Goal: Task Accomplishment & Management: Manage account settings

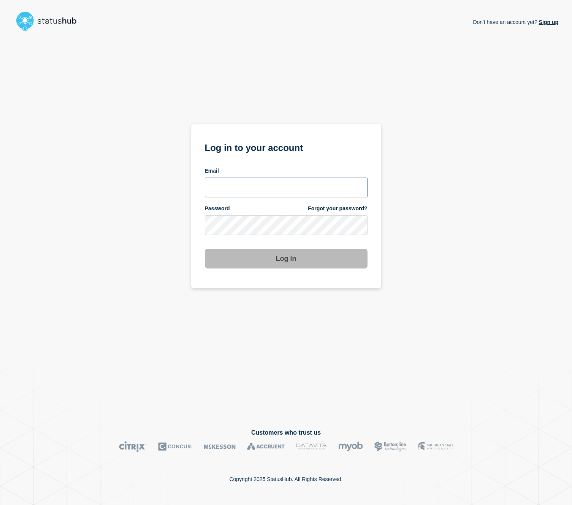
type input "cormac.mccarthy@gmail.com"
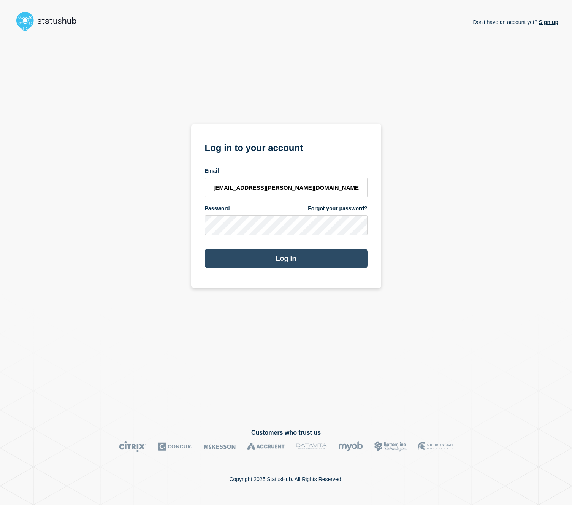
click at [303, 261] on button "Log in" at bounding box center [286, 259] width 163 height 20
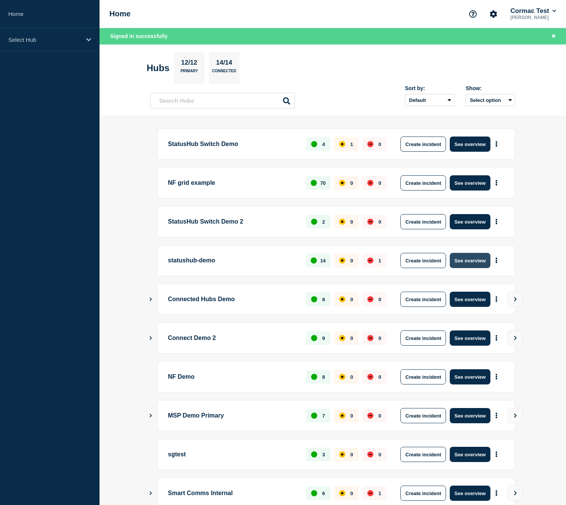
click at [467, 265] on button "See overview" at bounding box center [470, 260] width 40 height 15
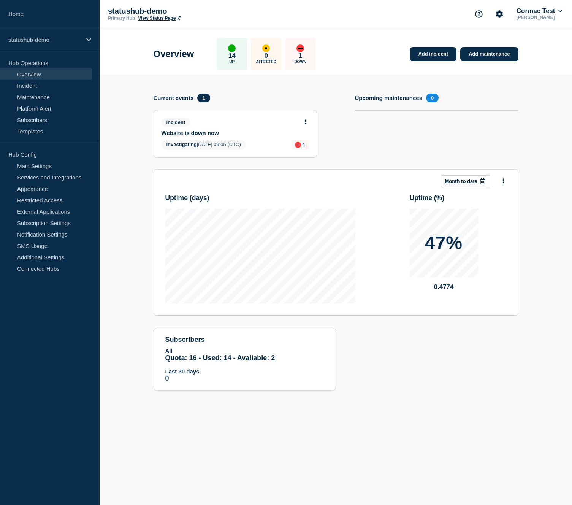
click at [306, 125] on button at bounding box center [306, 122] width 6 height 6
click at [306, 144] on link "View incident" at bounding box center [301, 142] width 31 height 6
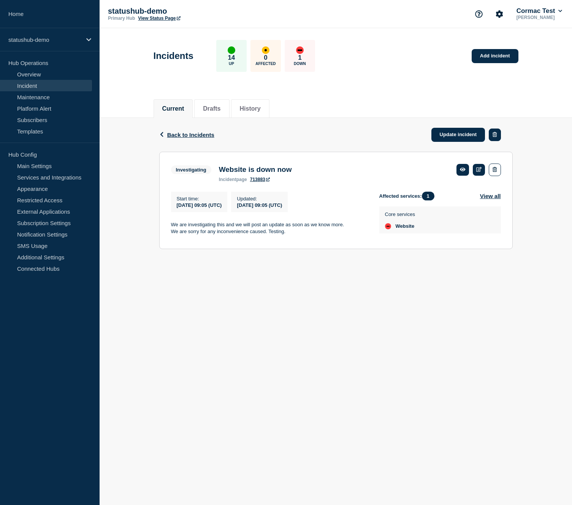
click at [496, 137] on icon "button" at bounding box center [495, 134] width 4 height 5
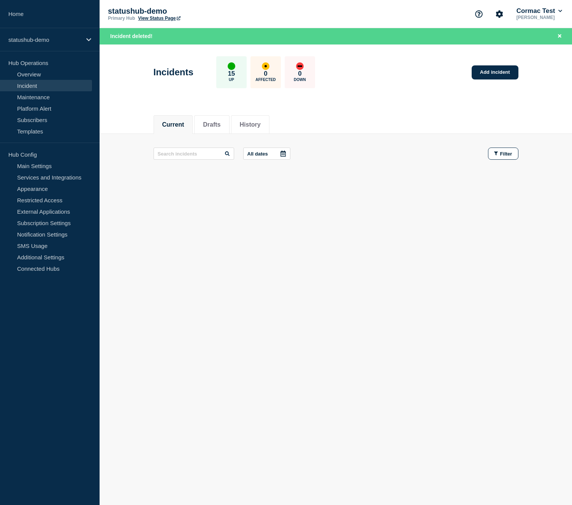
click at [152, 19] on link "View Status Page" at bounding box center [159, 18] width 42 height 5
click at [19, 14] on link "Home" at bounding box center [50, 14] width 100 height 28
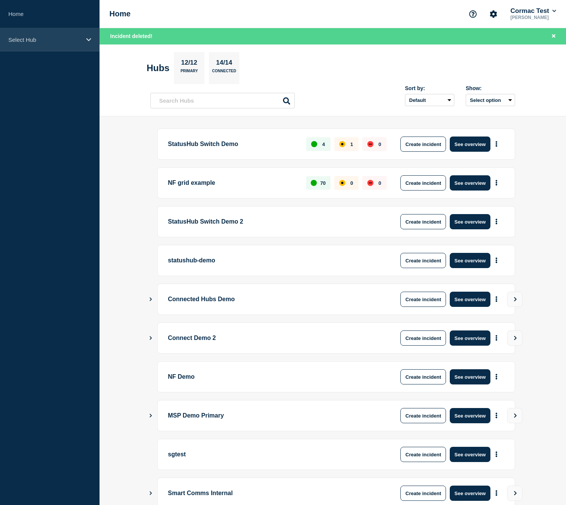
click at [90, 42] on icon at bounding box center [88, 40] width 5 height 6
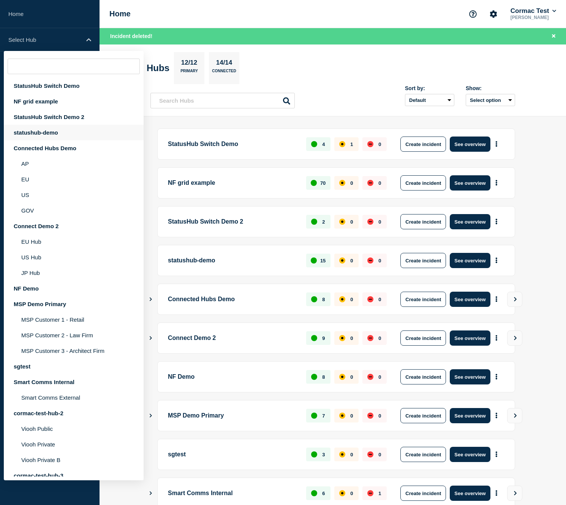
click at [41, 140] on div "statushub-demo" at bounding box center [74, 133] width 140 height 16
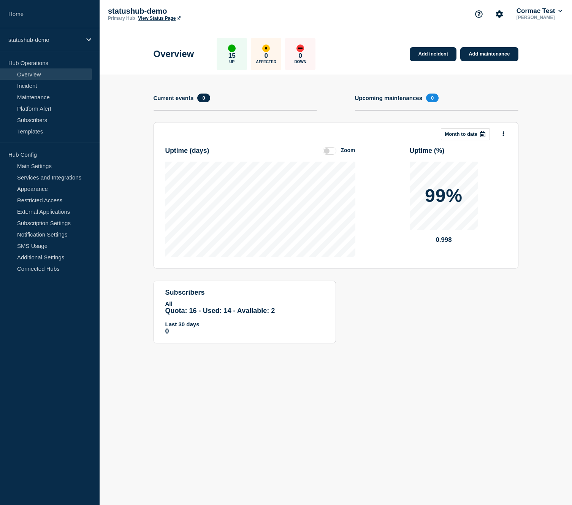
click at [326, 155] on label at bounding box center [330, 151] width 14 height 8
click at [0, 0] on input "Zoom" at bounding box center [0, 0] width 0 height 0
click at [329, 154] on label at bounding box center [330, 151] width 14 height 8
click at [0, 0] on input "Reset" at bounding box center [0, 0] width 0 height 0
click at [326, 152] on label at bounding box center [330, 151] width 14 height 8
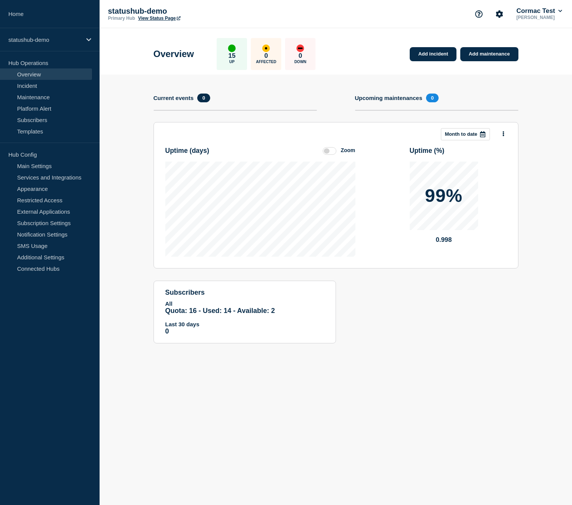
click at [0, 0] on input "Zoom" at bounding box center [0, 0] width 0 height 0
click at [328, 153] on label at bounding box center [330, 151] width 14 height 8
click at [0, 0] on input "Reset" at bounding box center [0, 0] width 0 height 0
click at [330, 149] on label at bounding box center [330, 151] width 14 height 8
click at [0, 0] on input "Zoom" at bounding box center [0, 0] width 0 height 0
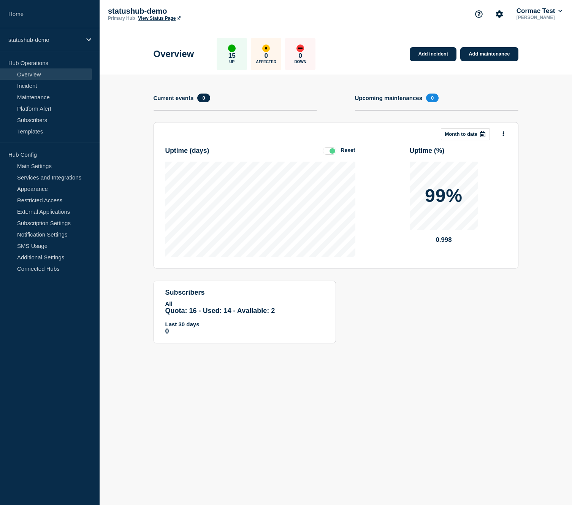
click at [330, 151] on label at bounding box center [330, 151] width 14 height 8
click at [0, 0] on input "Reset" at bounding box center [0, 0] width 0 height 0
click at [328, 153] on label at bounding box center [330, 151] width 14 height 8
click at [0, 0] on input "Zoom" at bounding box center [0, 0] width 0 height 0
click at [328, 153] on label at bounding box center [330, 151] width 14 height 8
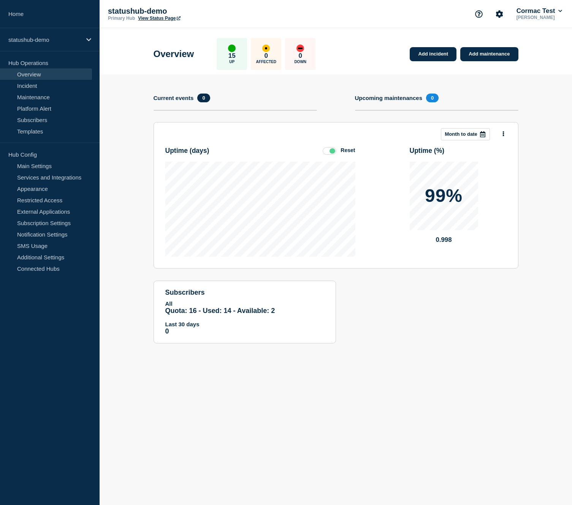
click at [0, 0] on input "Reset" at bounding box center [0, 0] width 0 height 0
click at [51, 85] on link "Incident" at bounding box center [46, 85] width 92 height 11
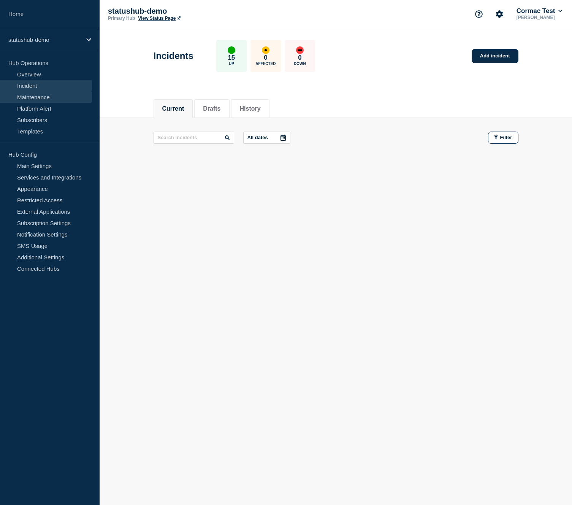
click at [64, 98] on link "Maintenance" at bounding box center [46, 96] width 92 height 11
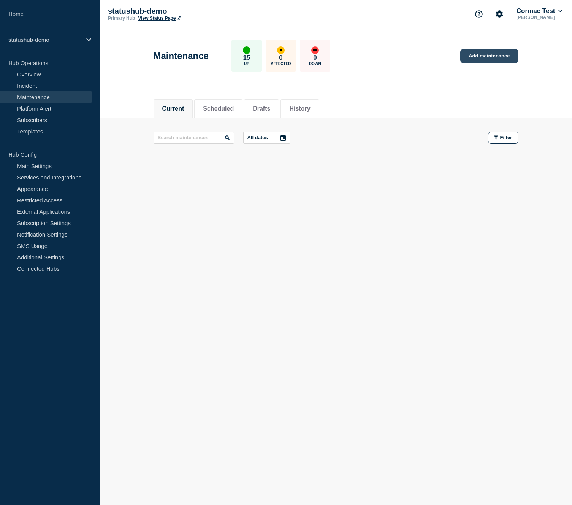
click at [468, 58] on link "Add maintenance" at bounding box center [489, 56] width 58 height 14
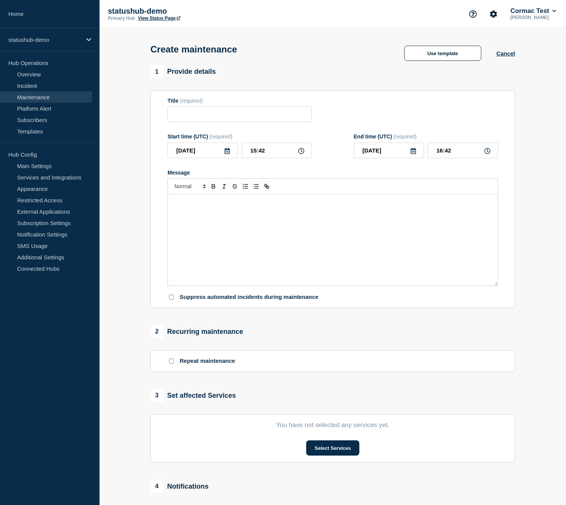
scroll to position [29, 0]
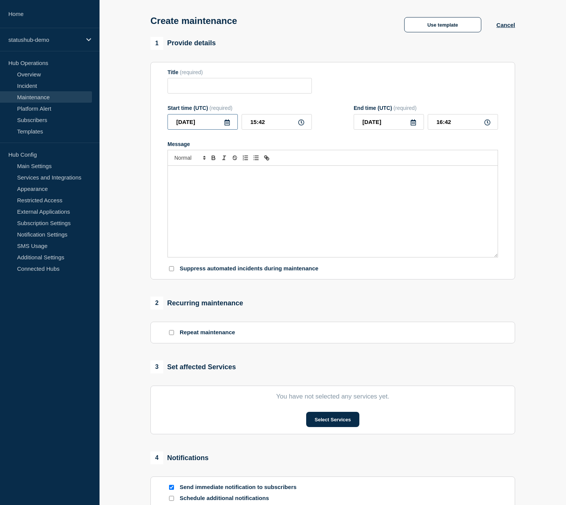
click at [195, 124] on input "[DATE]" at bounding box center [203, 122] width 70 height 16
click at [199, 222] on div "30" at bounding box center [202, 222] width 11 height 11
type input "[DATE]"
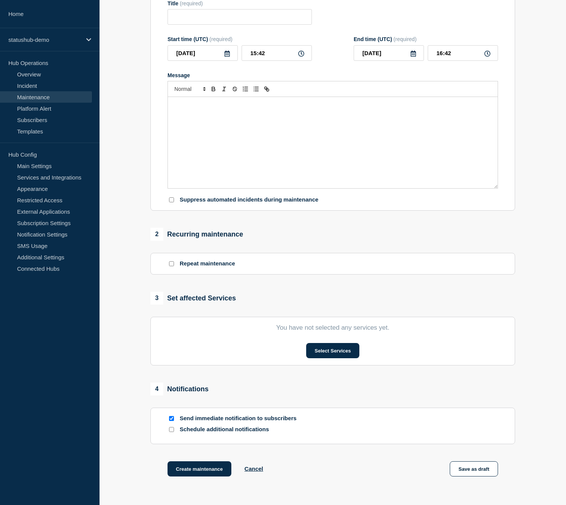
scroll to position [156, 0]
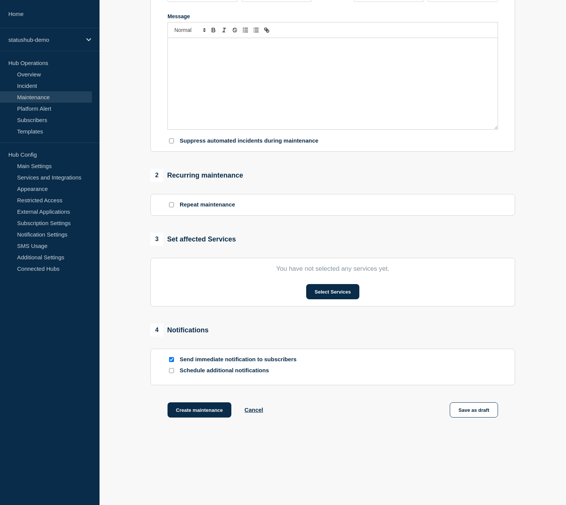
click at [173, 207] on input "Repeat maintenance" at bounding box center [171, 204] width 5 height 5
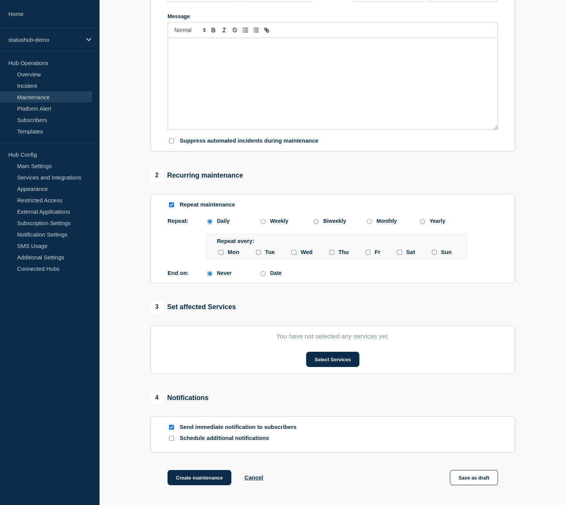
click at [173, 207] on input "Repeat maintenance" at bounding box center [171, 204] width 5 height 5
checkbox input "false"
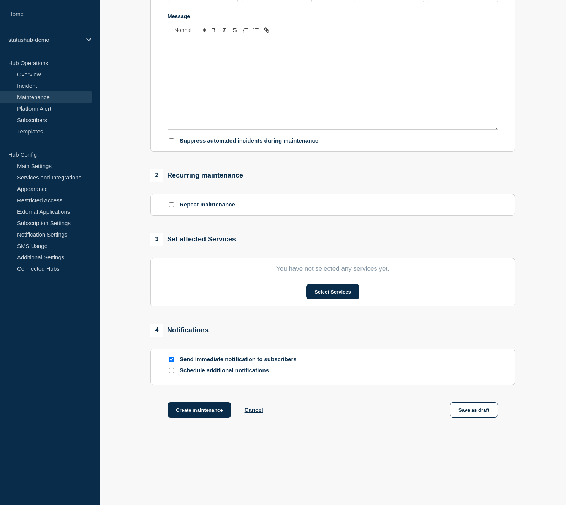
scroll to position [167, 0]
click at [169, 359] on input "Send immediate notification to subscribers" at bounding box center [171, 359] width 5 height 5
checkbox input "false"
click at [173, 372] on input "Schedule additional notifications" at bounding box center [171, 370] width 5 height 5
checkbox input "true"
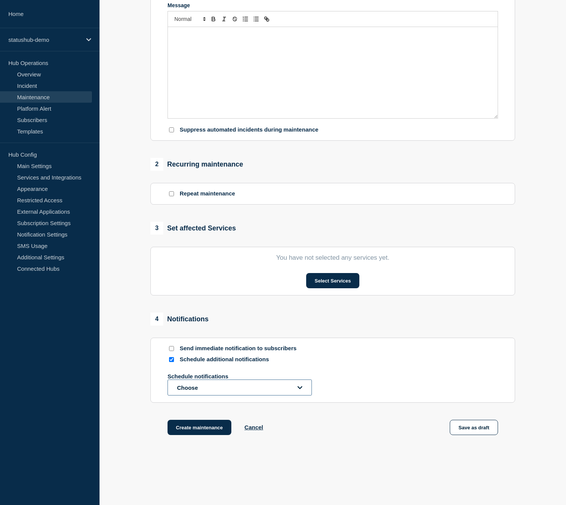
click at [230, 395] on button "Choose" at bounding box center [240, 387] width 144 height 16
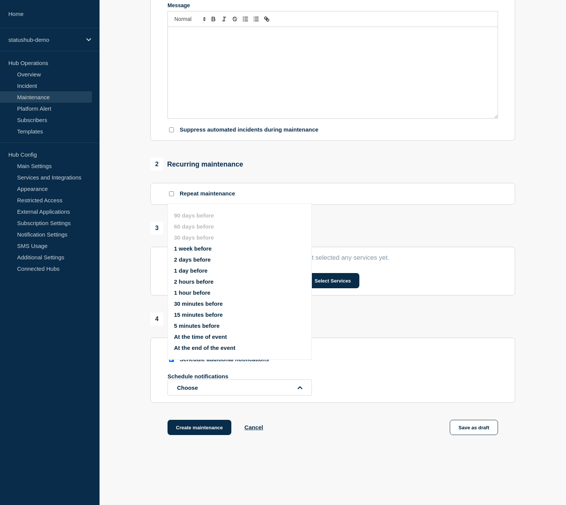
click at [372, 344] on div "4 Notifications Send immediate notification to subscribers Schedule additional …" at bounding box center [333, 357] width 365 height 90
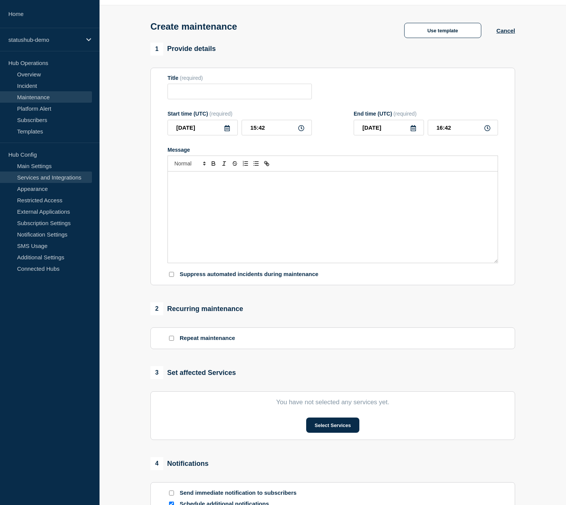
scroll to position [197, 0]
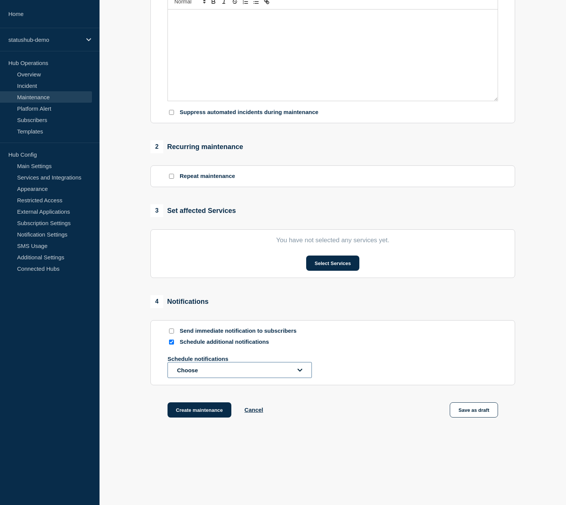
click at [186, 371] on button "Choose" at bounding box center [240, 370] width 144 height 16
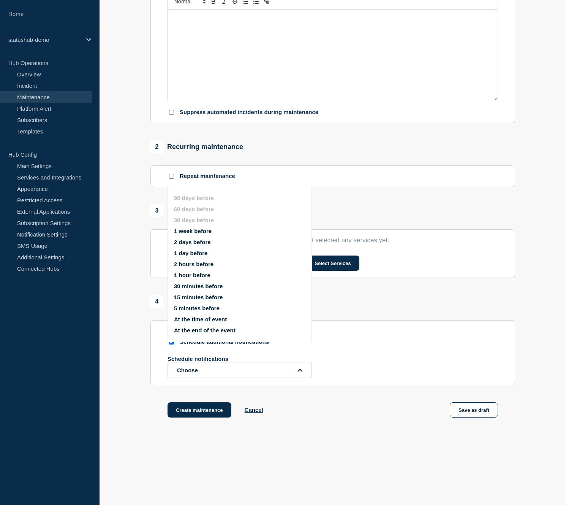
scroll to position [178, 0]
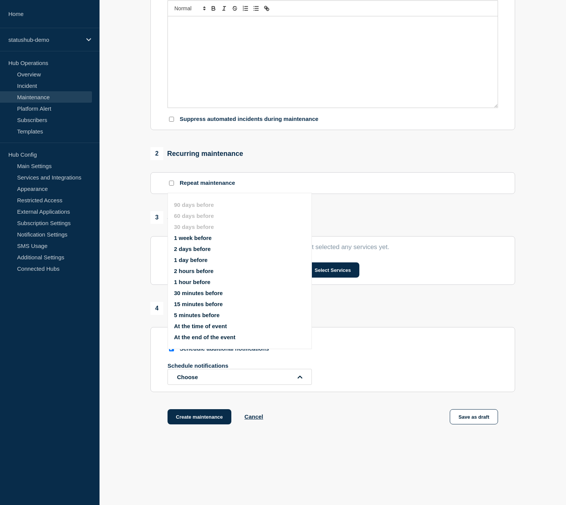
click at [123, 220] on section "1 Provide details Title (required) Start time (UTC) (required) [DATE] 15:42 End…" at bounding box center [333, 166] width 467 height 556
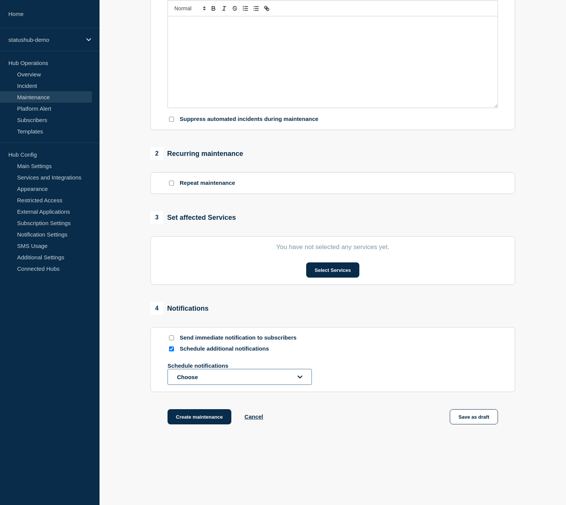
click at [182, 385] on button "Choose" at bounding box center [240, 377] width 144 height 16
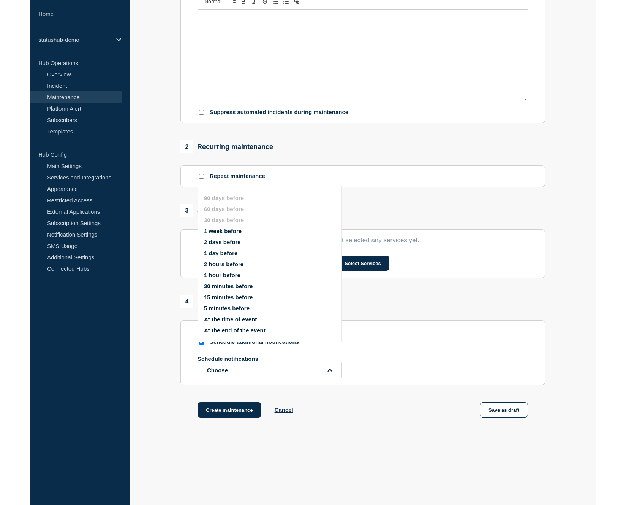
scroll to position [197, 0]
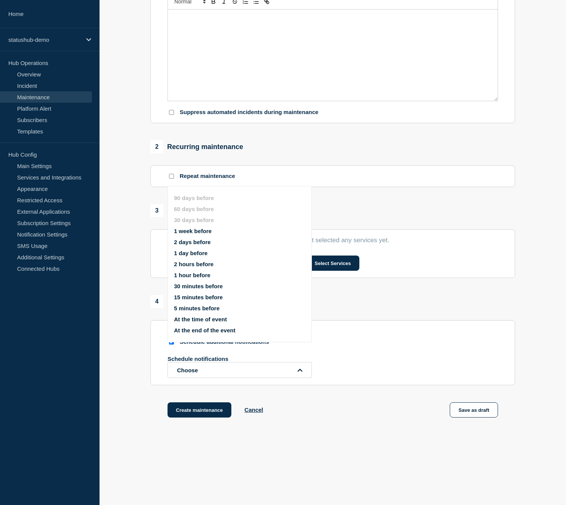
click at [118, 196] on section "1 Provide details Title (required) Start time (UTC) (required) [DATE] 15:42 End…" at bounding box center [333, 159] width 467 height 556
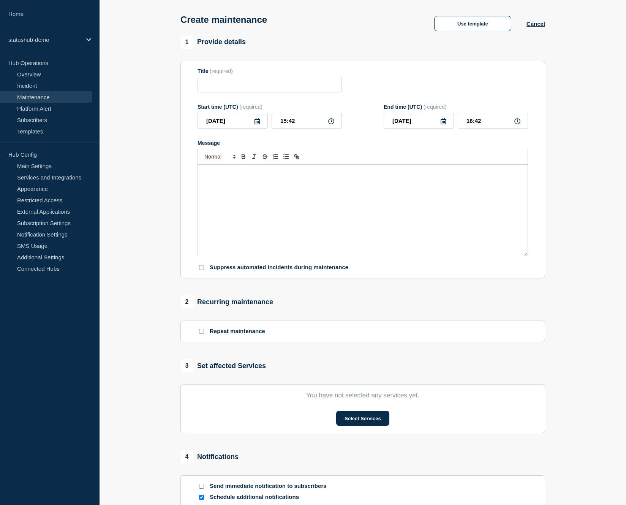
scroll to position [0, 0]
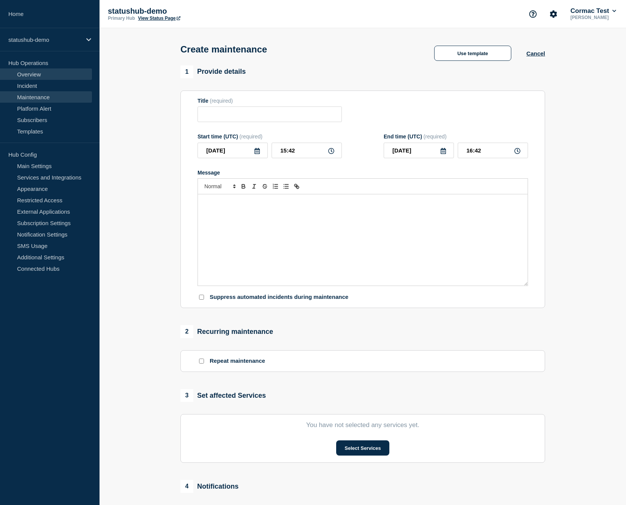
click at [26, 75] on link "Overview" at bounding box center [46, 73] width 92 height 11
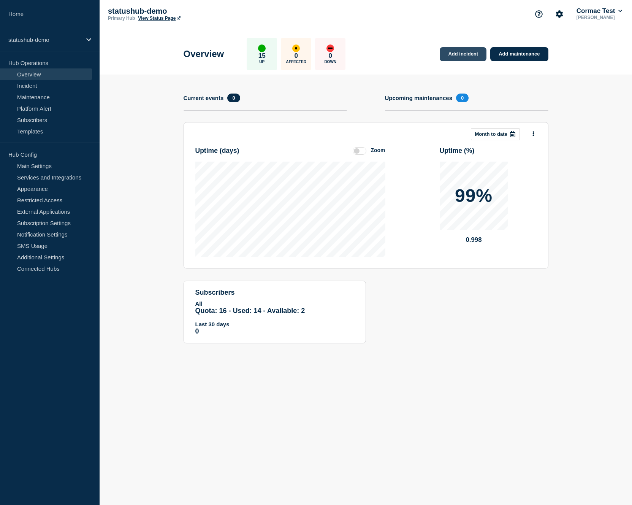
click at [455, 57] on link "Add incident" at bounding box center [463, 54] width 47 height 14
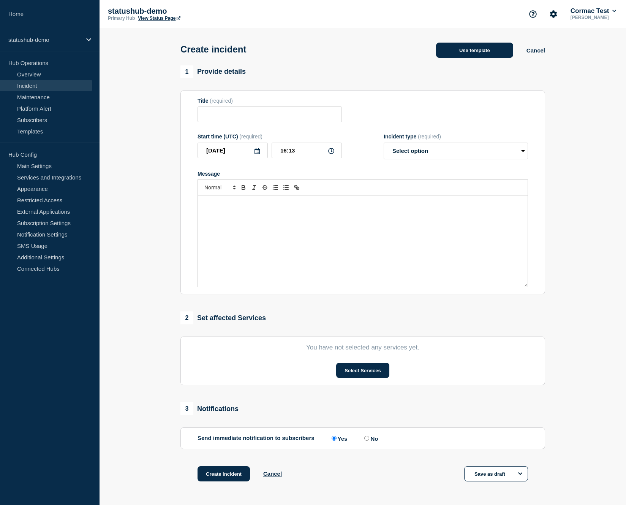
click at [443, 52] on button "Use template" at bounding box center [474, 50] width 77 height 15
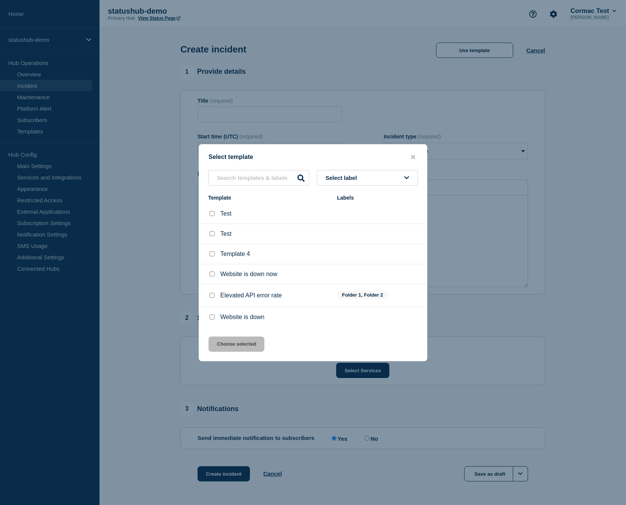
click at [211, 275] on input "Website is down now checkbox" at bounding box center [212, 273] width 5 height 5
checkbox input "true"
click at [246, 346] on button "Choose selected" at bounding box center [237, 343] width 56 height 15
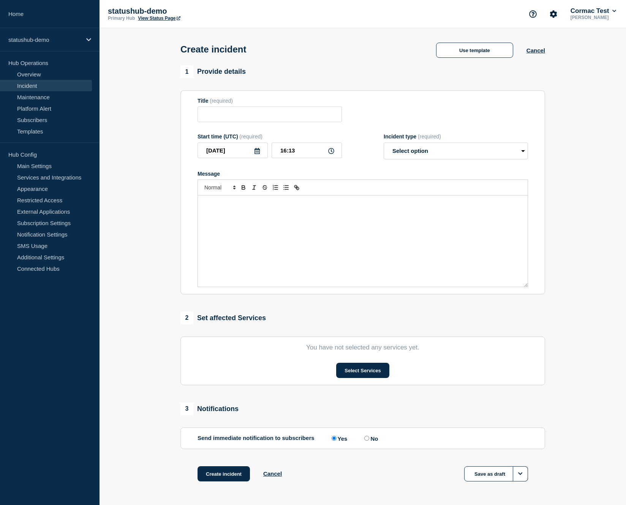
type input "Website is down now"
select select "investigating"
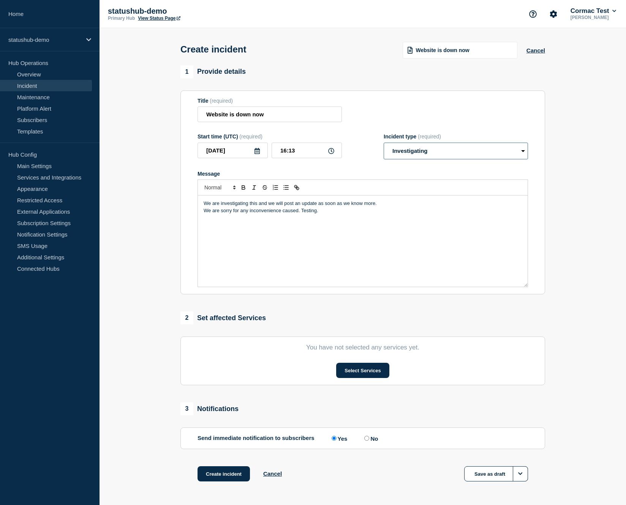
click at [410, 154] on select "Select option Investigating Identified Monitoring" at bounding box center [456, 151] width 144 height 17
click at [325, 214] on p "We are sorry for any inconvenience caused. Testing." at bounding box center [363, 210] width 318 height 7
click at [354, 377] on button "Select Services" at bounding box center [362, 370] width 53 height 15
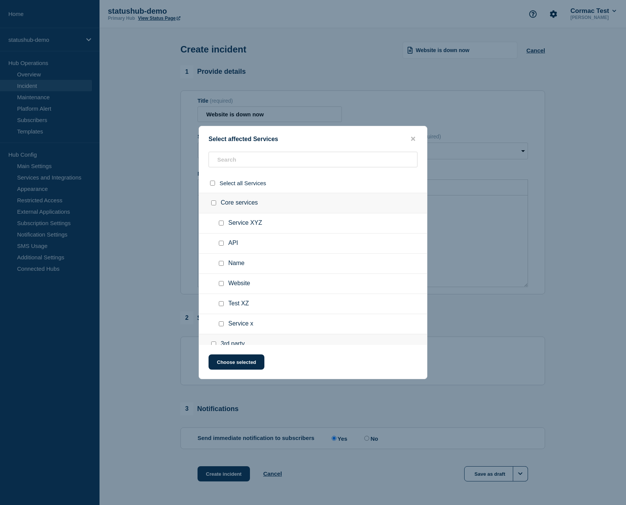
click at [220, 246] on input "API checkbox" at bounding box center [221, 243] width 5 height 5
checkbox input "true"
click at [220, 286] on input "Website checkbox" at bounding box center [221, 283] width 5 height 5
checkbox input "true"
click at [228, 369] on button "Choose selected" at bounding box center [237, 361] width 56 height 15
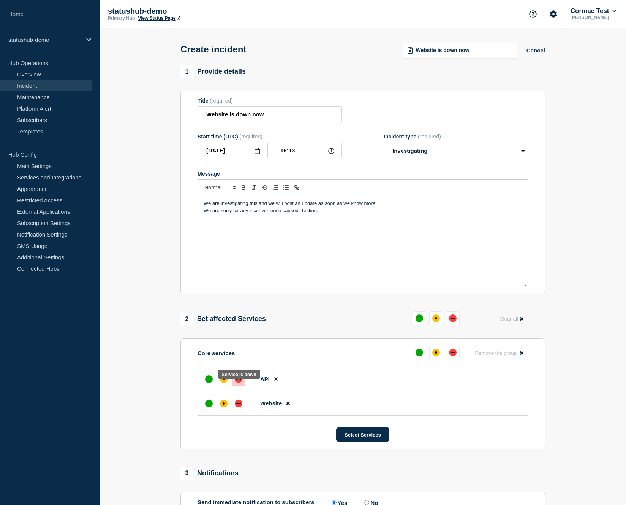
click at [242, 386] on div at bounding box center [239, 379] width 14 height 14
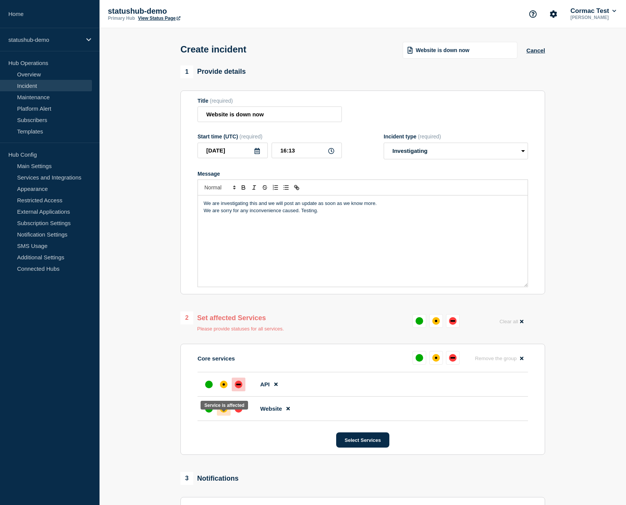
click at [227, 415] on div at bounding box center [224, 409] width 14 height 14
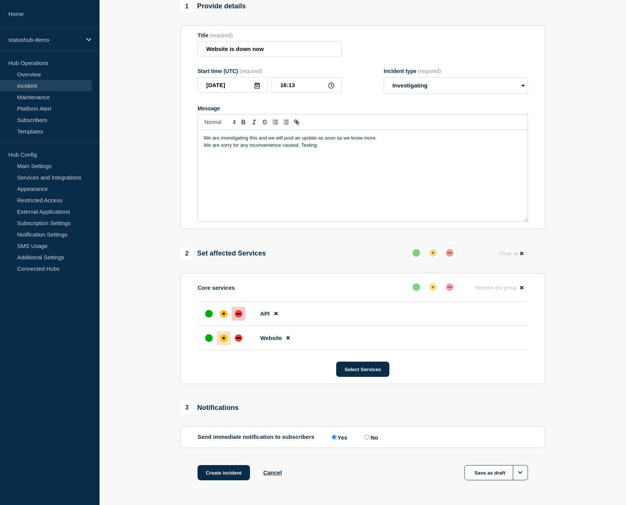
scroll to position [102, 0]
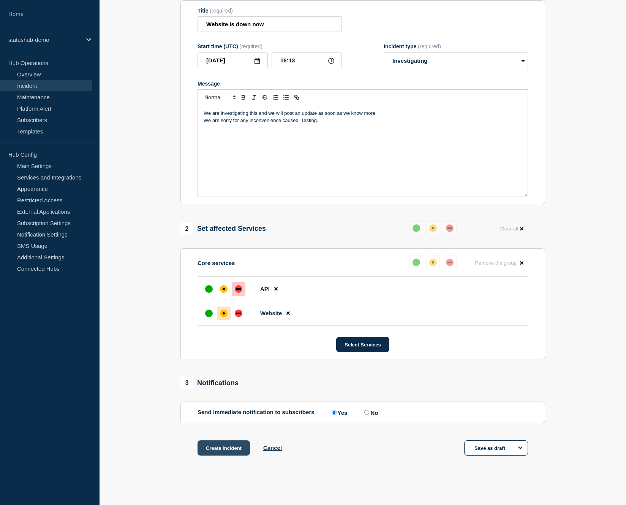
click at [222, 451] on button "Create incident" at bounding box center [224, 447] width 52 height 15
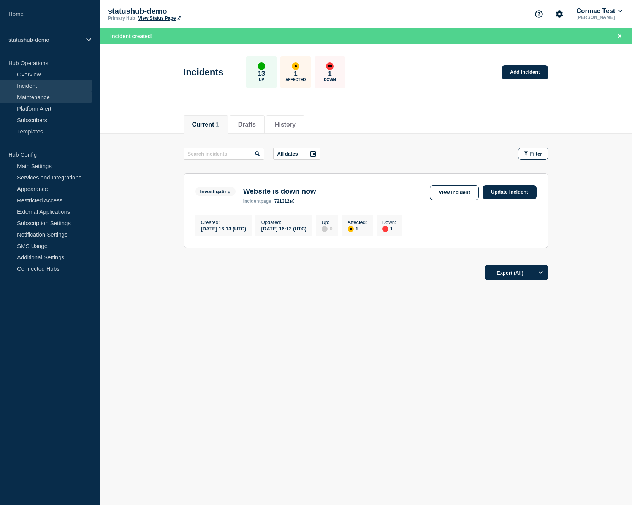
click at [34, 98] on link "Maintenance" at bounding box center [46, 96] width 92 height 11
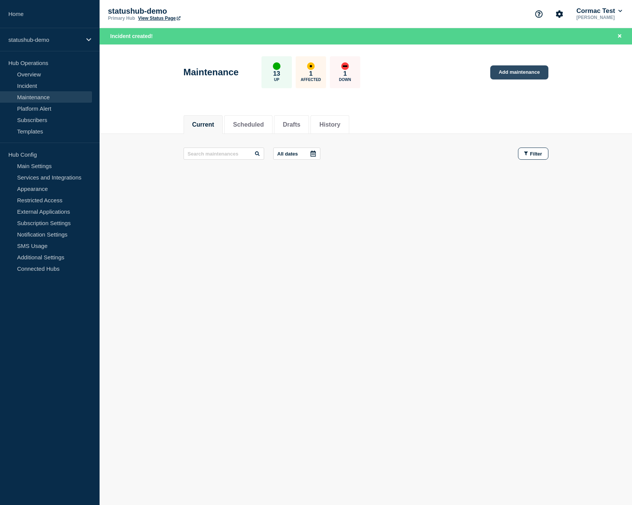
click at [523, 76] on link "Add maintenance" at bounding box center [519, 72] width 58 height 14
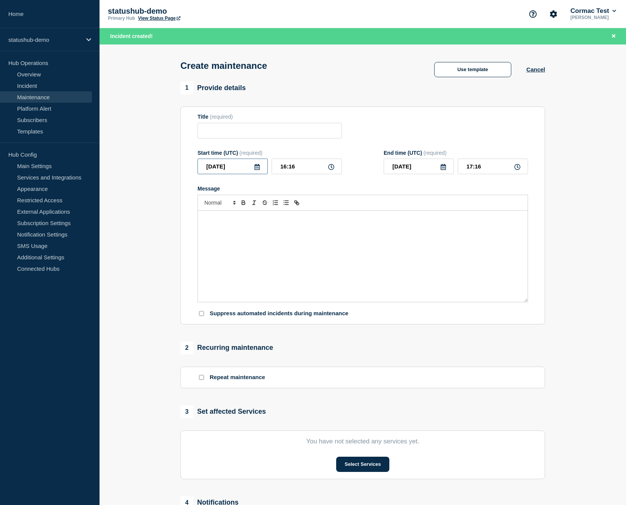
click at [240, 174] on input "[DATE]" at bounding box center [233, 166] width 70 height 16
click at [234, 268] on div "30" at bounding box center [232, 266] width 11 height 11
type input "[DATE]"
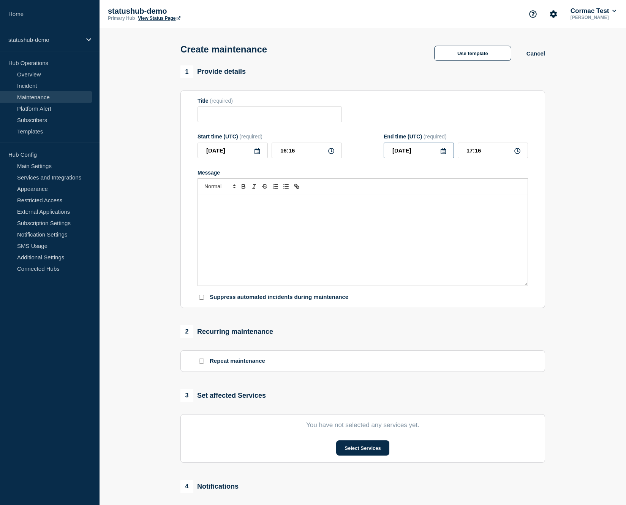
click at [415, 158] on input "[DATE]" at bounding box center [419, 151] width 70 height 16
click at [420, 254] on div "30" at bounding box center [419, 251] width 11 height 11
click at [241, 117] on input "Title" at bounding box center [270, 114] width 144 height 16
click at [271, 263] on div "Message" at bounding box center [363, 239] width 330 height 91
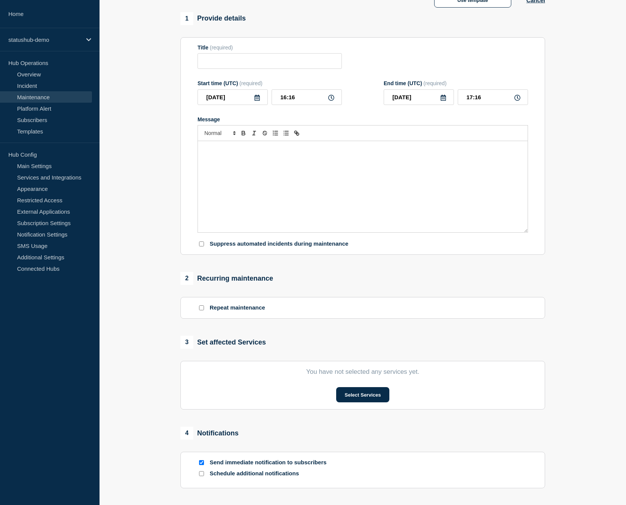
scroll to position [54, 0]
click at [203, 310] on input "Repeat maintenance" at bounding box center [201, 307] width 5 height 5
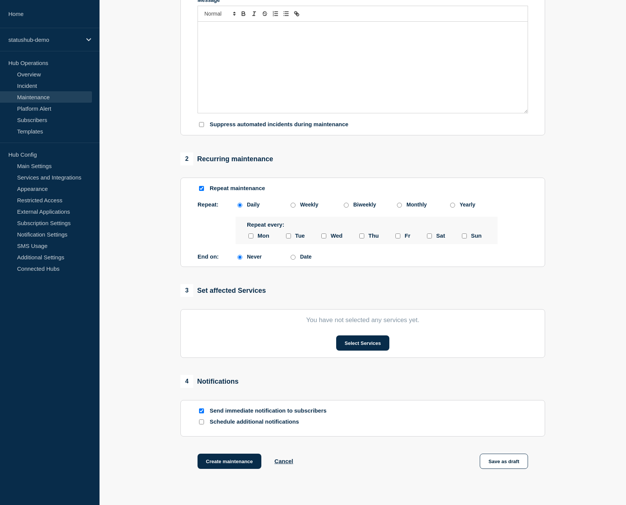
scroll to position [204, 0]
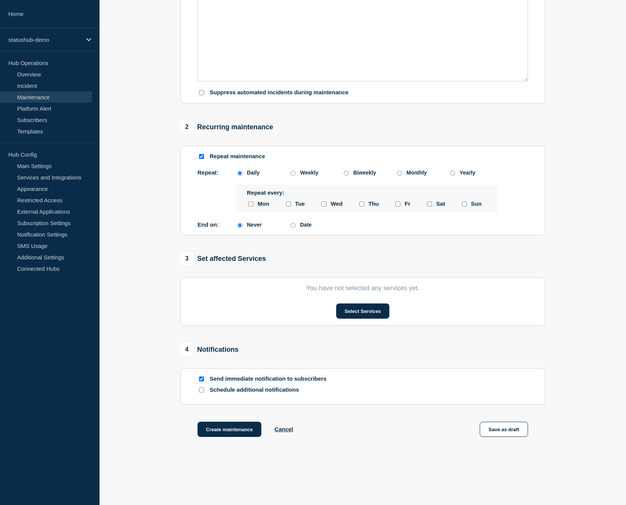
click at [203, 159] on input "Repeat maintenance" at bounding box center [201, 156] width 5 height 5
checkbox input "false"
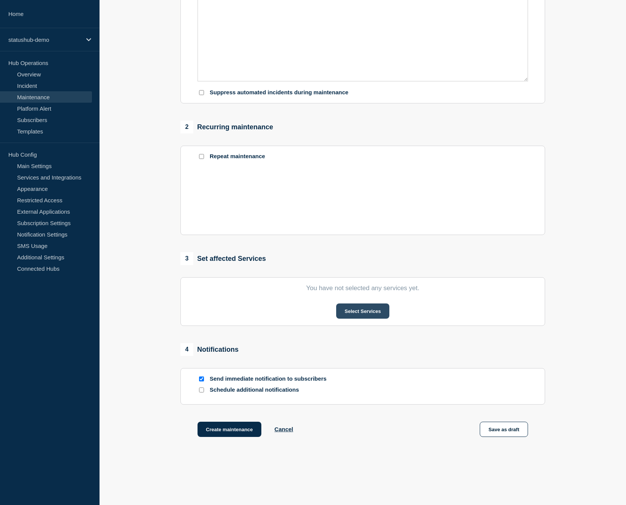
scroll to position [167, 0]
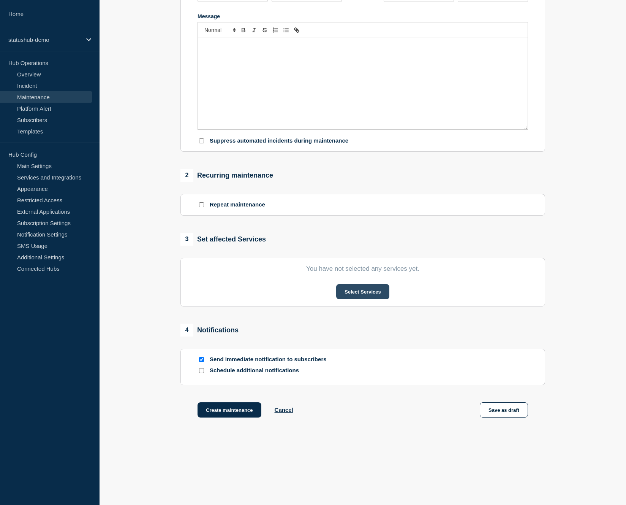
click at [352, 293] on button "Select Services" at bounding box center [362, 291] width 53 height 15
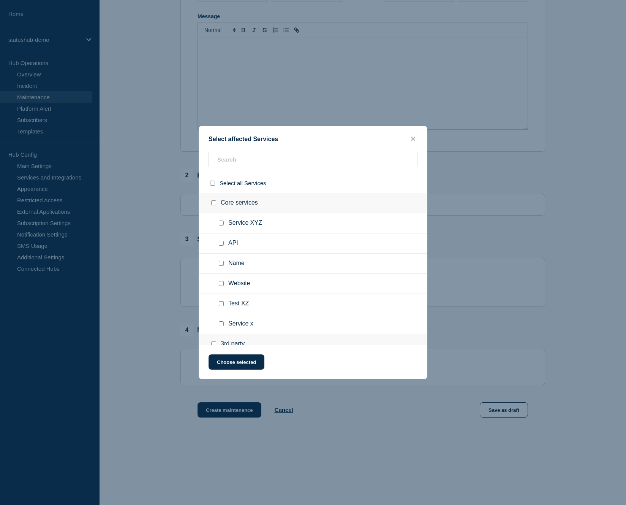
click at [222, 246] on input "API checkbox" at bounding box center [221, 243] width 5 height 5
checkbox input "true"
click at [228, 365] on button "Choose selected" at bounding box center [237, 361] width 56 height 15
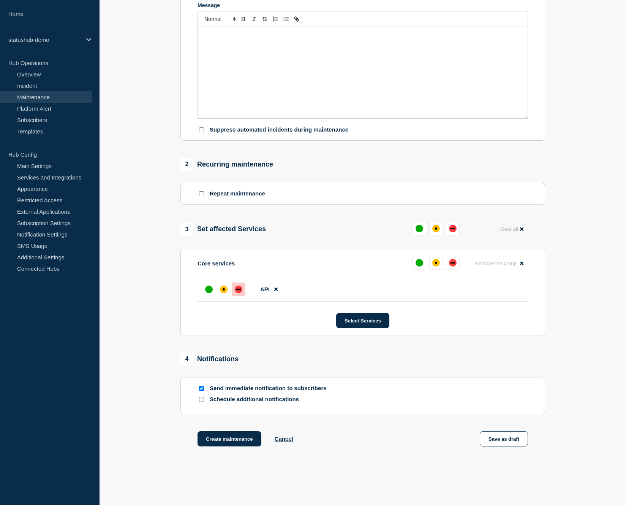
click at [241, 293] on div "down" at bounding box center [239, 289] width 8 height 8
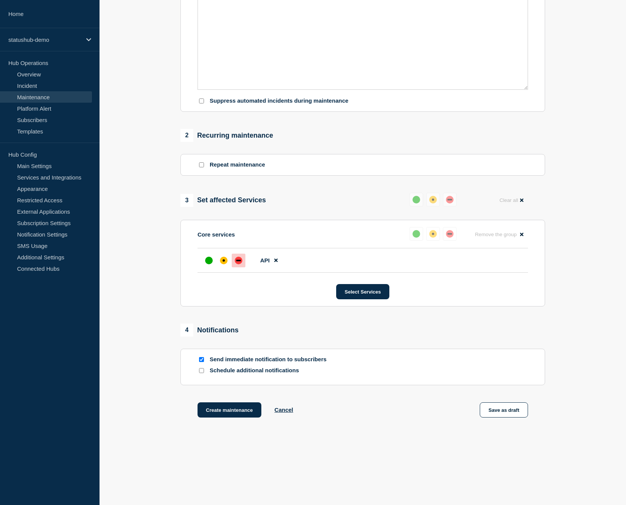
scroll to position [209, 0]
click at [203, 359] on input "Send immediate notification to subscribers" at bounding box center [201, 359] width 5 height 5
checkbox input "false"
click at [201, 371] on input "Schedule additional notifications" at bounding box center [201, 370] width 5 height 5
checkbox input "true"
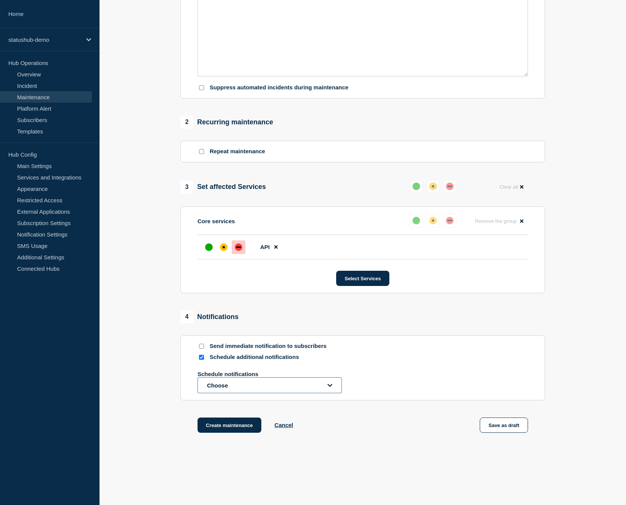
click at [219, 393] on button "Choose" at bounding box center [270, 385] width 144 height 16
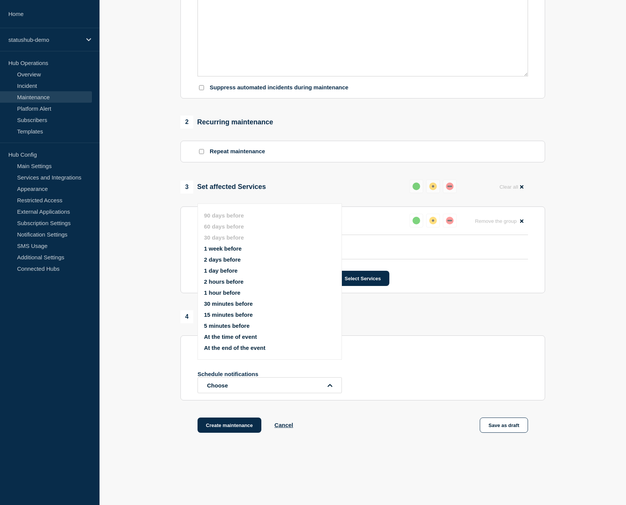
click at [222, 274] on button "1 day before" at bounding box center [220, 270] width 33 height 6
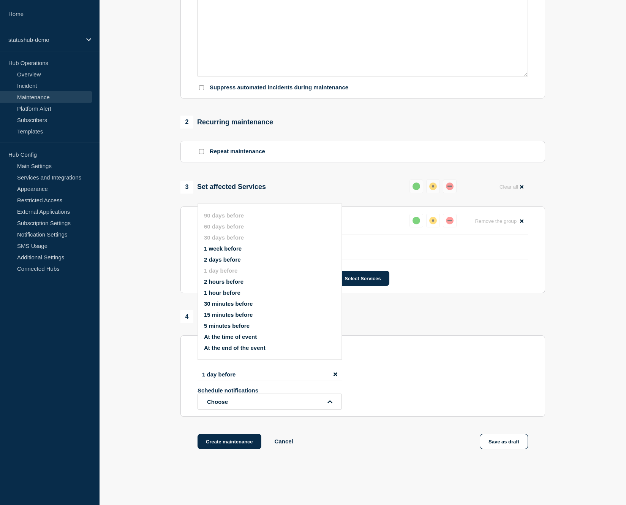
click at [230, 252] on button "1 week before" at bounding box center [223, 248] width 38 height 6
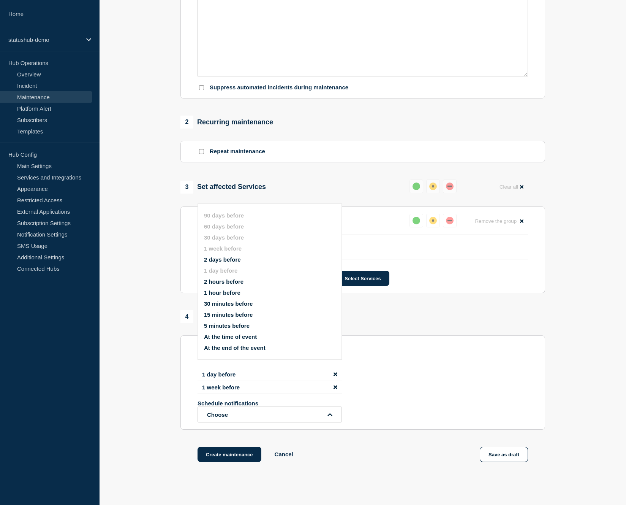
click at [362, 361] on div "Schedule additional notifications" at bounding box center [363, 356] width 331 height 7
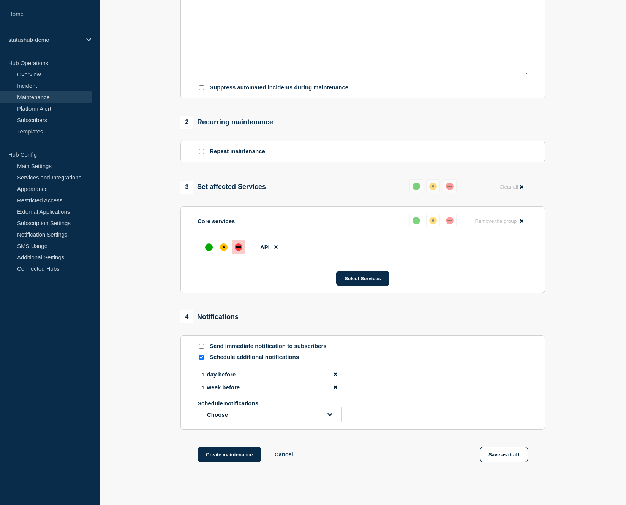
click at [234, 429] on section "Send immediate notification to subscribers Schedule additional notifications 1 …" at bounding box center [363, 382] width 365 height 94
click at [236, 422] on button "Choose" at bounding box center [270, 414] width 144 height 16
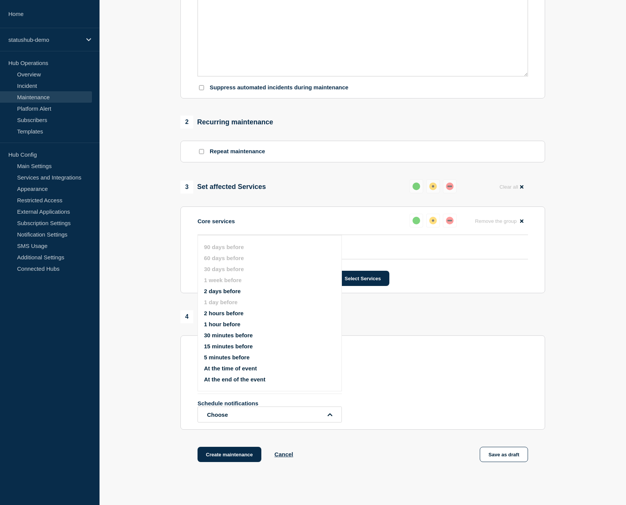
click at [135, 328] on section "1 Provide details Title (required) Start time (UTC) (required) [DATE] 16:16 End…" at bounding box center [363, 168] width 527 height 625
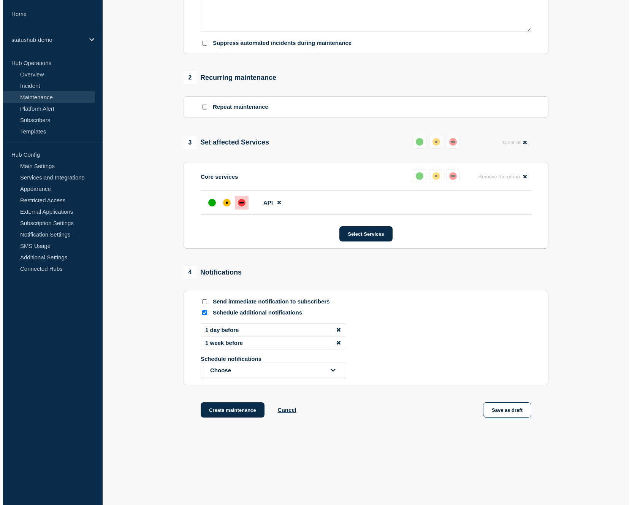
scroll to position [0, 0]
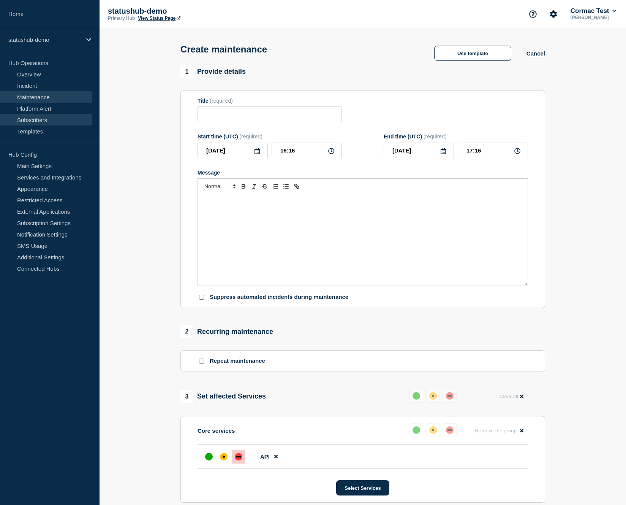
click at [31, 117] on link "Subscribers" at bounding box center [46, 119] width 92 height 11
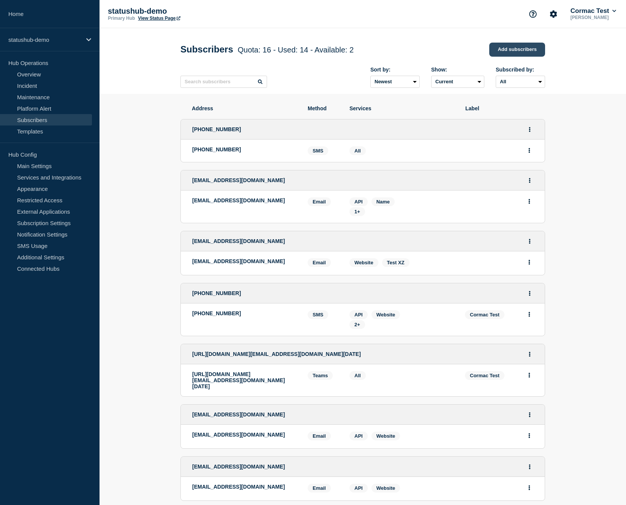
click at [501, 54] on link "Add subscribers" at bounding box center [518, 50] width 56 height 14
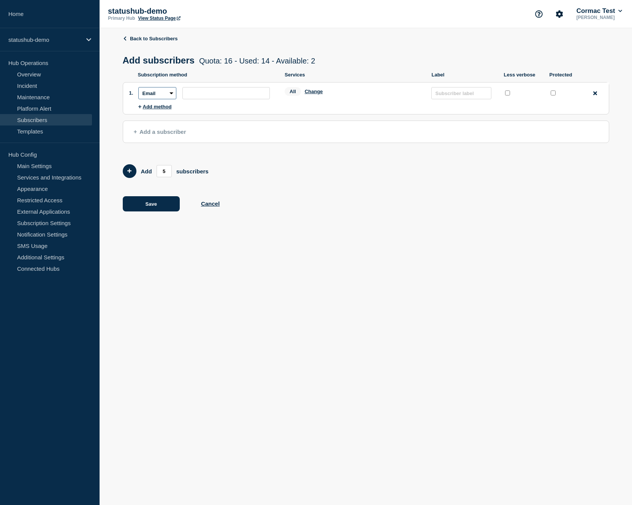
click at [170, 97] on select "Email SMS Webhook Slack Teams" at bounding box center [157, 93] width 38 height 12
click at [309, 94] on button "Change" at bounding box center [314, 92] width 18 height 6
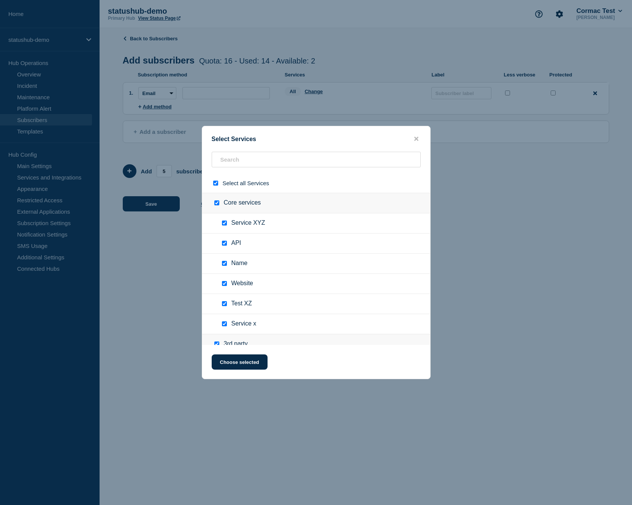
click at [218, 185] on div at bounding box center [217, 182] width 11 height 7
click at [216, 186] on div at bounding box center [217, 182] width 11 height 7
click at [217, 204] on input "Core services checkbox" at bounding box center [216, 202] width 5 height 5
checkbox input "false"
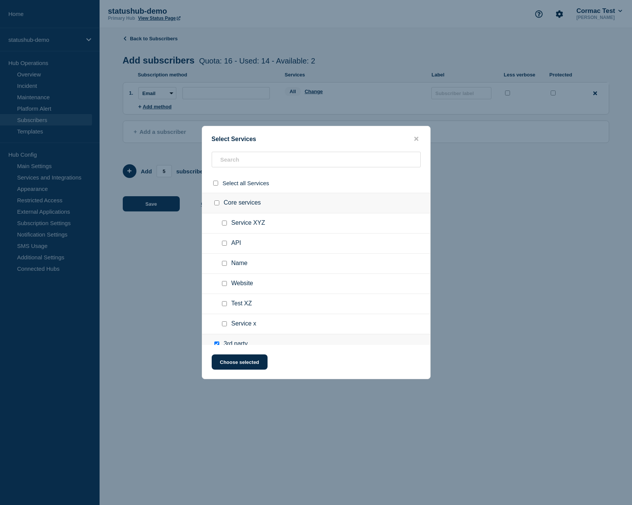
checkbox input "false"
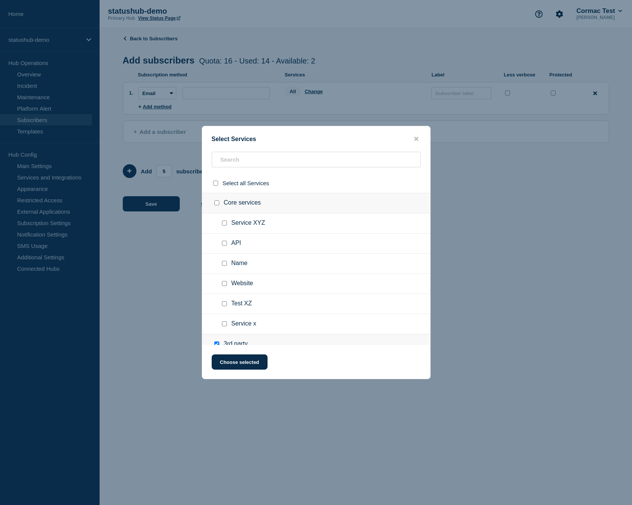
checkbox input "false"
click at [225, 246] on input "API checkbox" at bounding box center [224, 243] width 5 height 5
checkbox input "true"
click at [224, 264] on input "Name checkbox" at bounding box center [224, 263] width 5 height 5
checkbox input "true"
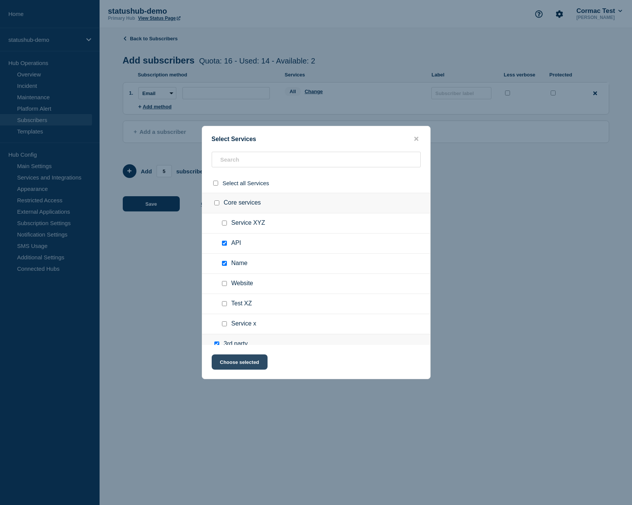
click at [231, 363] on button "Choose selected" at bounding box center [240, 361] width 56 height 15
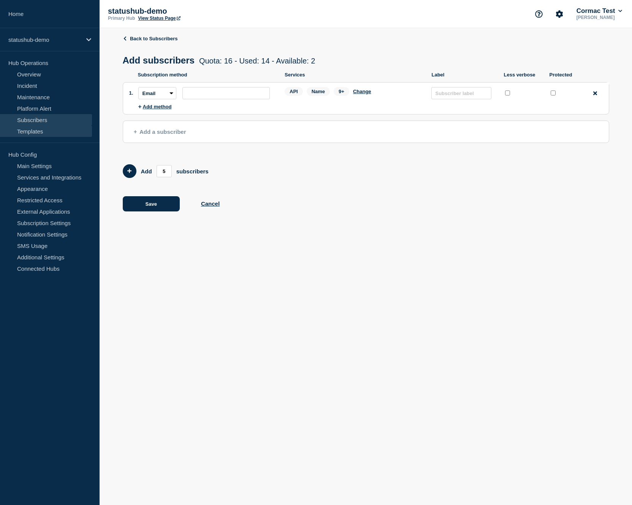
click at [35, 131] on link "Templates" at bounding box center [46, 130] width 92 height 11
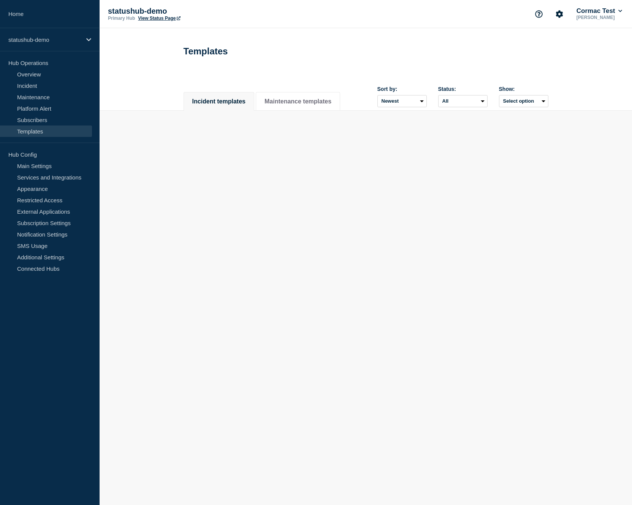
click at [32, 133] on link "Templates" at bounding box center [46, 130] width 92 height 11
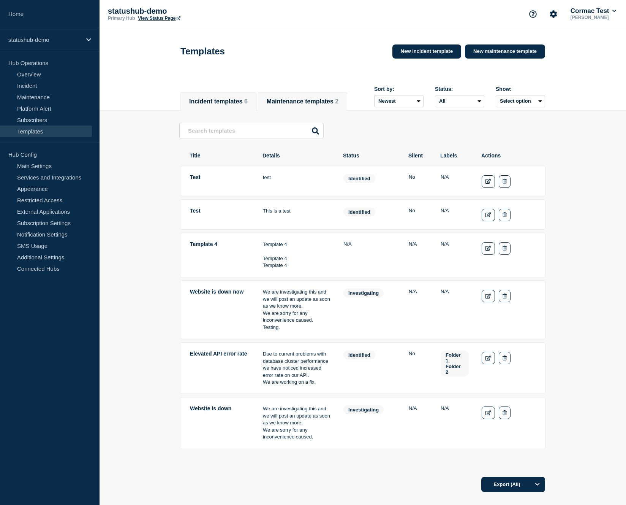
click at [301, 109] on li "Maintenance templates 2" at bounding box center [302, 101] width 89 height 19
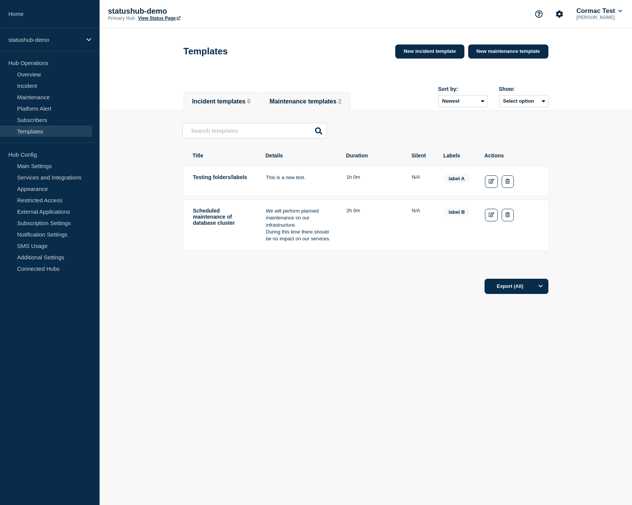
click at [234, 102] on button "Incident templates 6" at bounding box center [221, 101] width 59 height 7
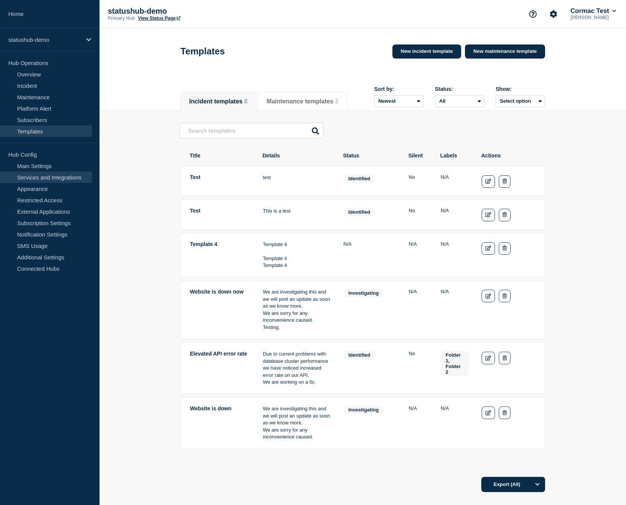
click at [41, 179] on link "Services and Integrations" at bounding box center [46, 176] width 92 height 11
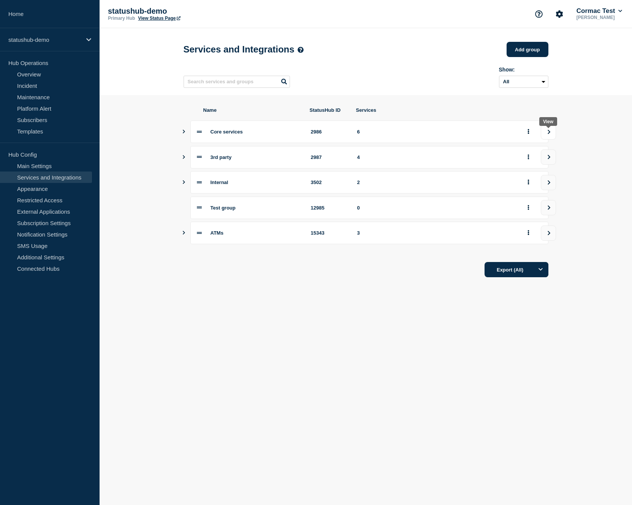
click at [547, 134] on icon "view group" at bounding box center [549, 132] width 5 height 5
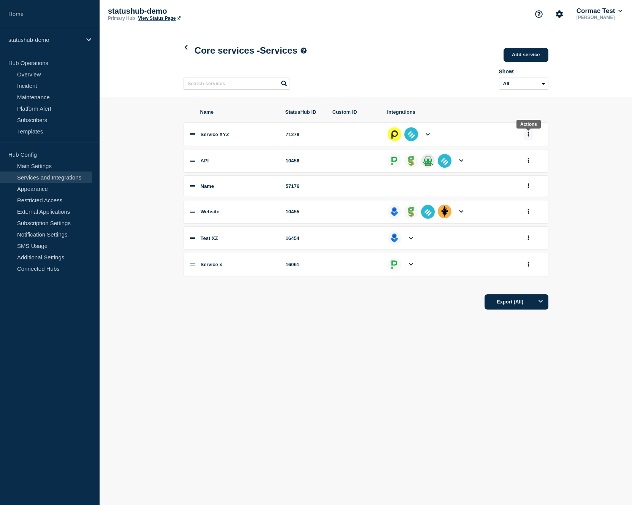
click at [531, 138] on button "group actions" at bounding box center [529, 134] width 10 height 12
click at [530, 153] on button "Edit" at bounding box center [533, 149] width 38 height 12
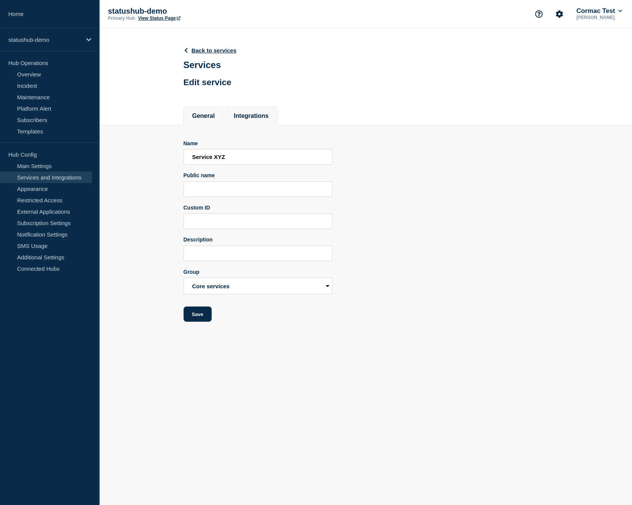
click at [251, 119] on button "Integrations" at bounding box center [251, 115] width 35 height 7
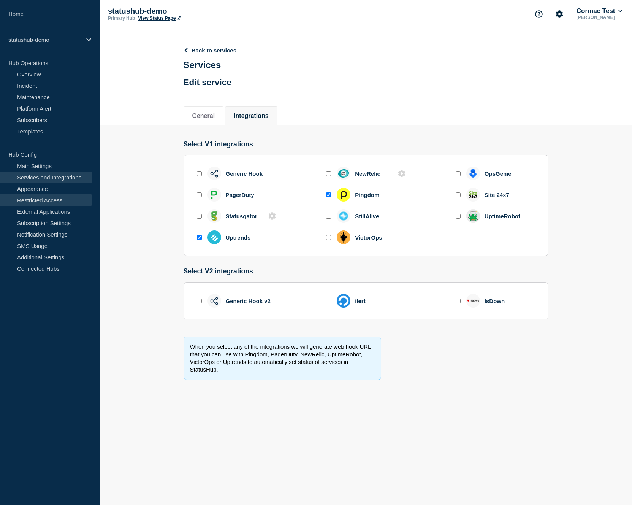
click at [47, 201] on link "Restricted Access" at bounding box center [46, 199] width 92 height 11
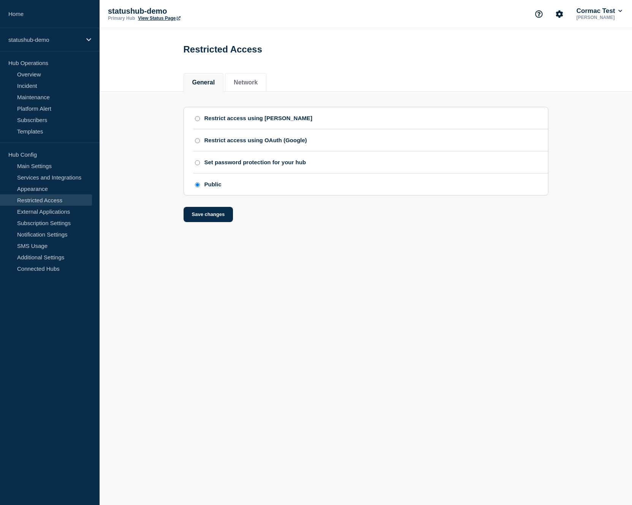
click at [199, 121] on input "Restrict access using [PERSON_NAME]" at bounding box center [197, 118] width 5 height 5
radio input "true"
radio input "false"
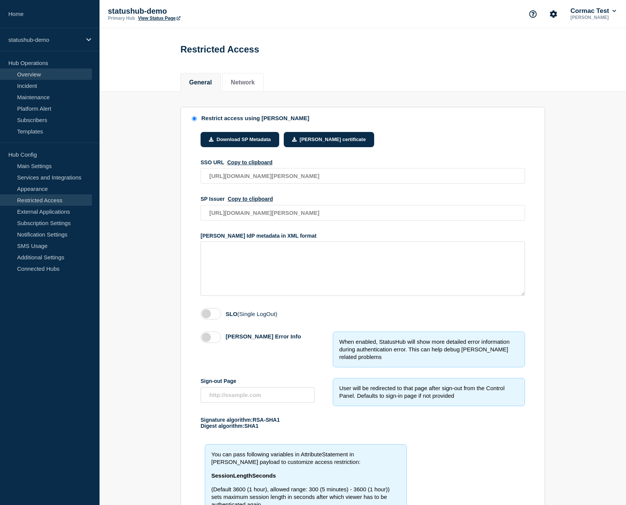
click at [43, 75] on link "Overview" at bounding box center [46, 73] width 92 height 11
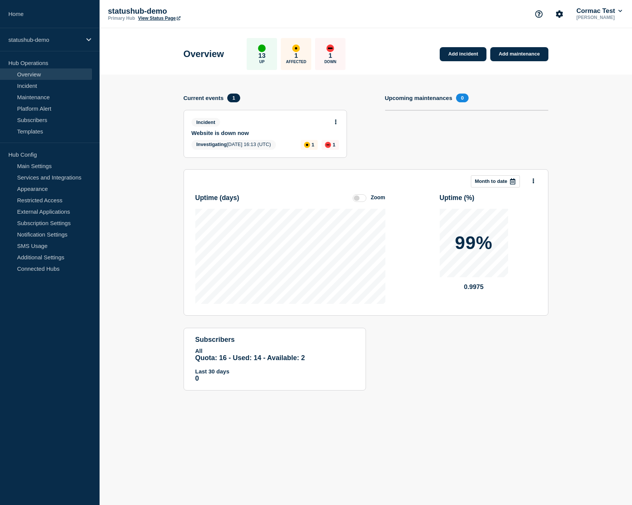
click at [360, 202] on label at bounding box center [360, 198] width 14 height 8
click at [0, 0] on input "Zoom" at bounding box center [0, 0] width 0 height 0
click at [360, 202] on label at bounding box center [360, 198] width 14 height 8
click at [0, 0] on input "Reset" at bounding box center [0, 0] width 0 height 0
click at [357, 201] on label at bounding box center [360, 198] width 14 height 8
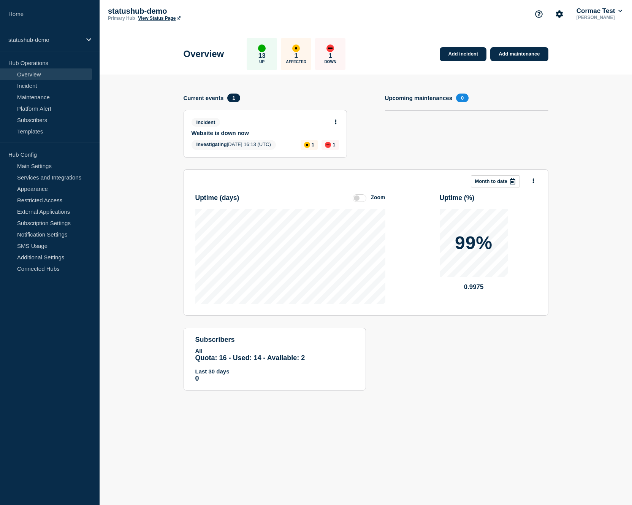
click at [0, 0] on input "Zoom" at bounding box center [0, 0] width 0 height 0
click at [361, 201] on label at bounding box center [360, 198] width 14 height 8
click at [0, 0] on input "Reset" at bounding box center [0, 0] width 0 height 0
click at [335, 124] on icon at bounding box center [336, 121] width 2 height 5
click at [336, 154] on link "Update incident" at bounding box center [334, 152] width 37 height 6
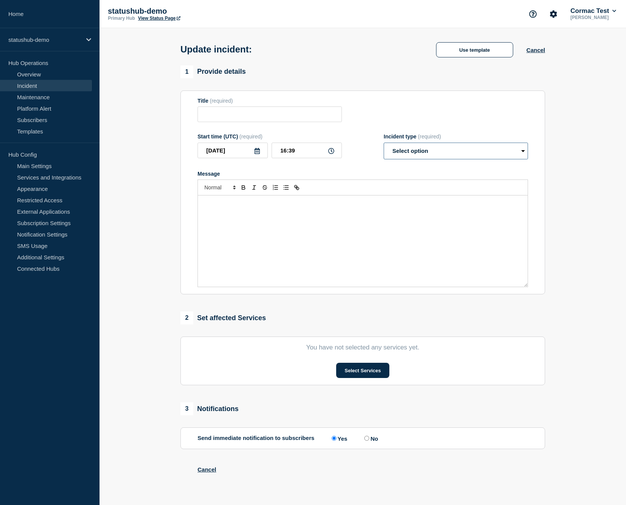
click at [405, 157] on select "Select option Investigating Identified Monitoring Resolved" at bounding box center [456, 151] width 144 height 17
type input "Website is down now"
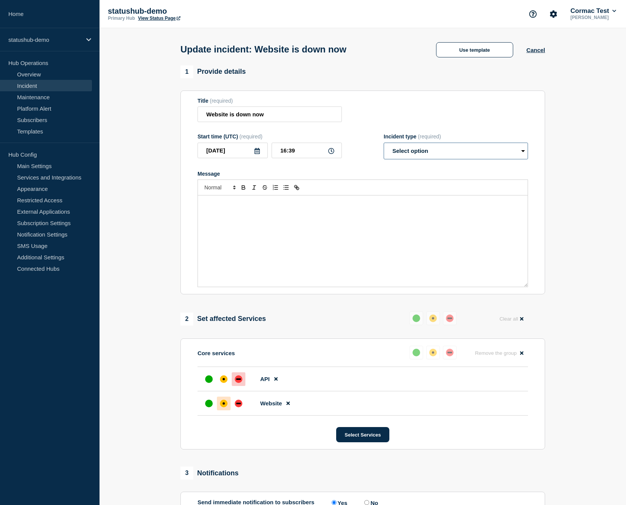
select select "resolved"
click at [387, 147] on select "Select option Investigating Identified Monitoring Resolved" at bounding box center [456, 151] width 144 height 17
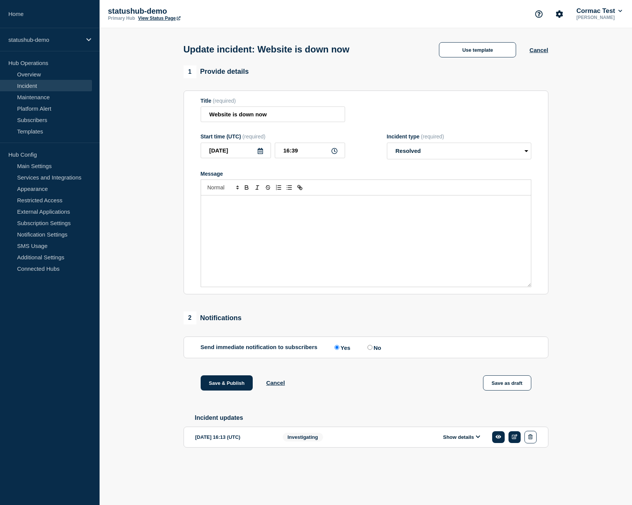
click at [368, 350] on input "No" at bounding box center [370, 347] width 5 height 5
radio input "true"
radio input "false"
click at [224, 390] on button "Save & Publish" at bounding box center [227, 382] width 52 height 15
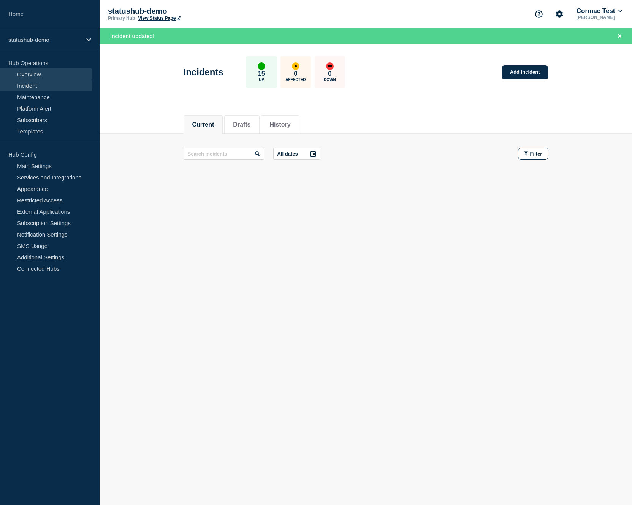
click at [52, 72] on link "Overview" at bounding box center [46, 73] width 92 height 11
